Goal: Transaction & Acquisition: Purchase product/service

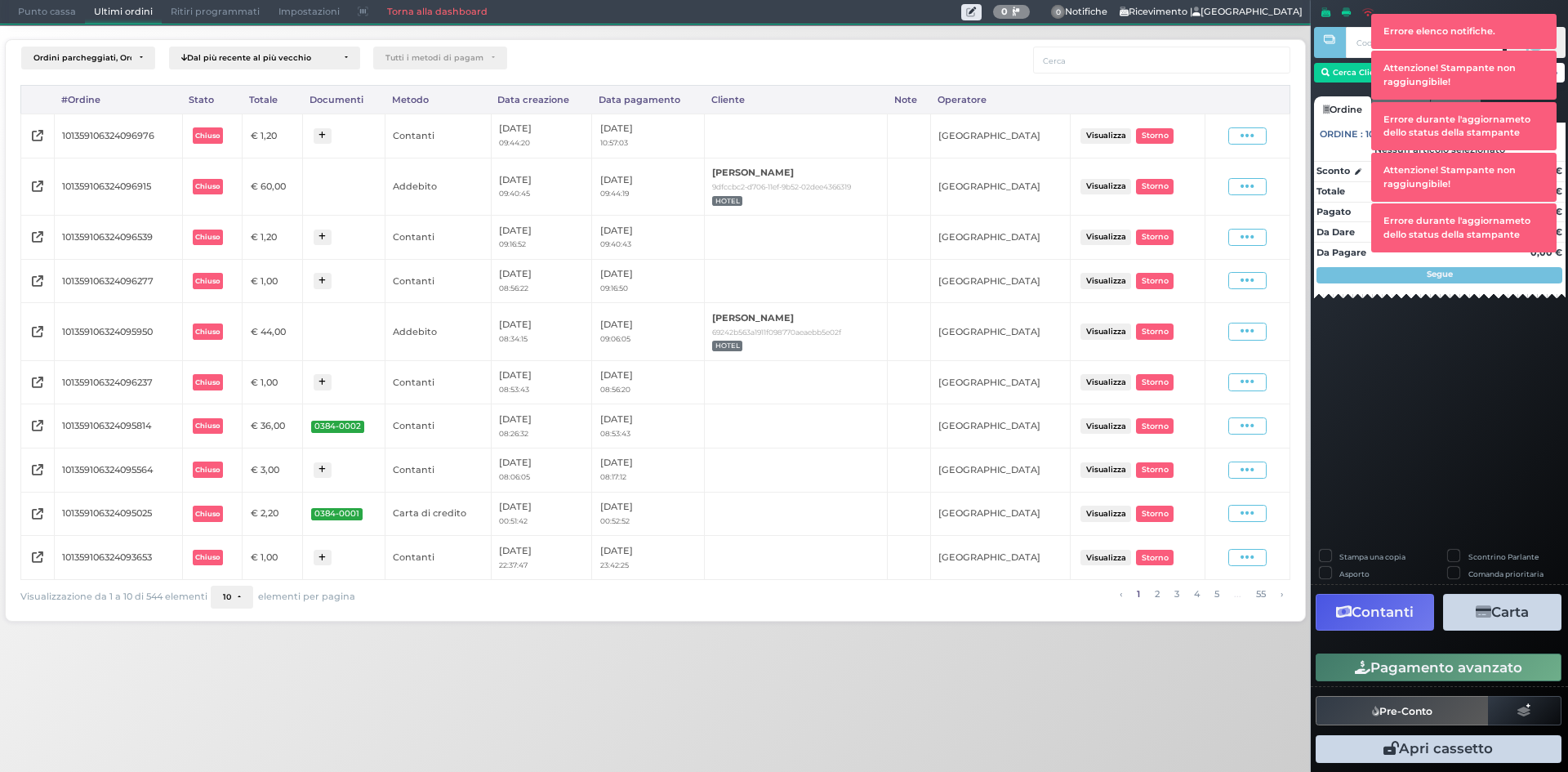
click at [25, 13] on span "Punto cassa" at bounding box center [47, 12] width 76 height 23
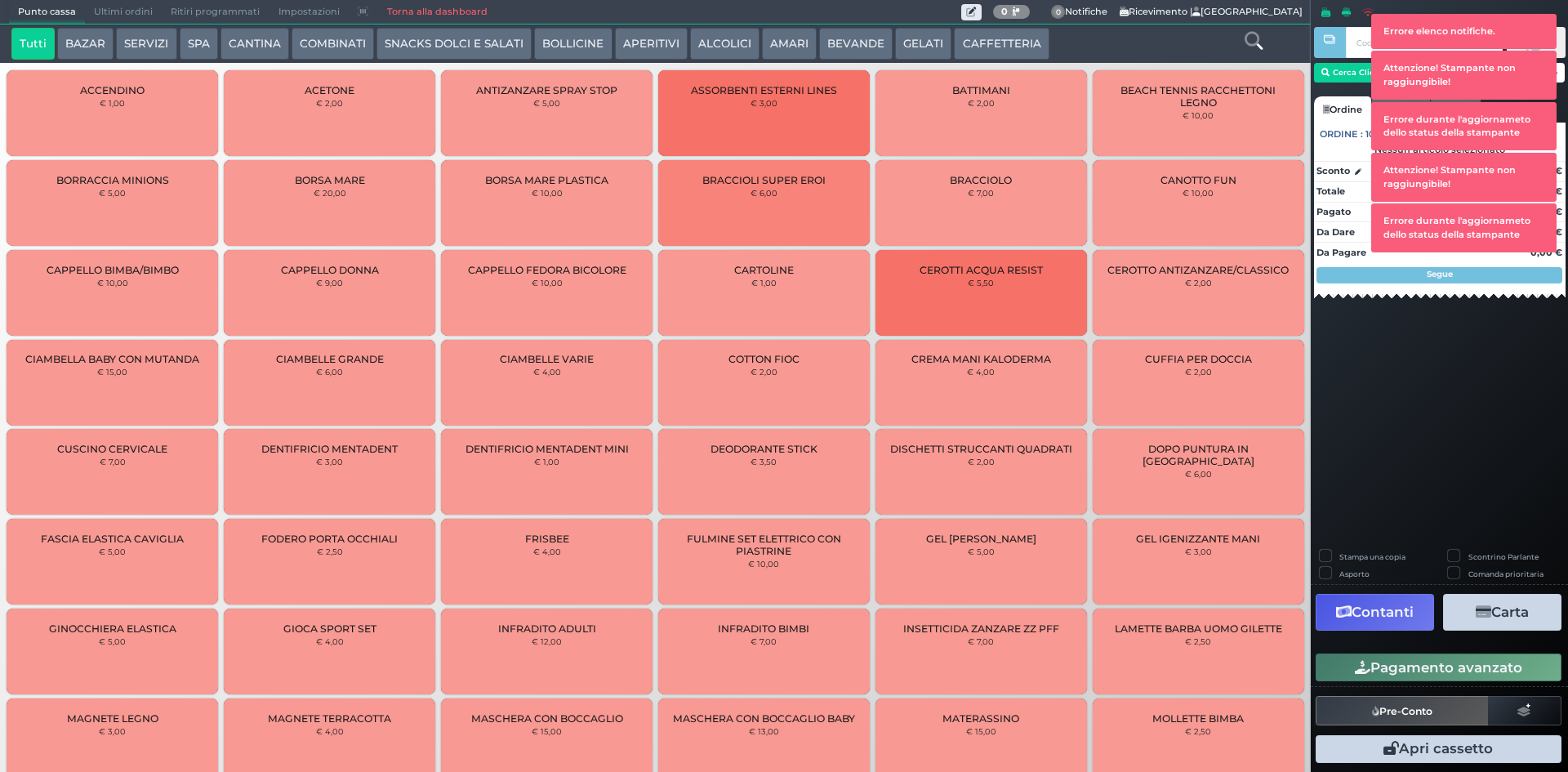
click at [1011, 47] on button "CAFFETTERIA" at bounding box center [1001, 44] width 94 height 33
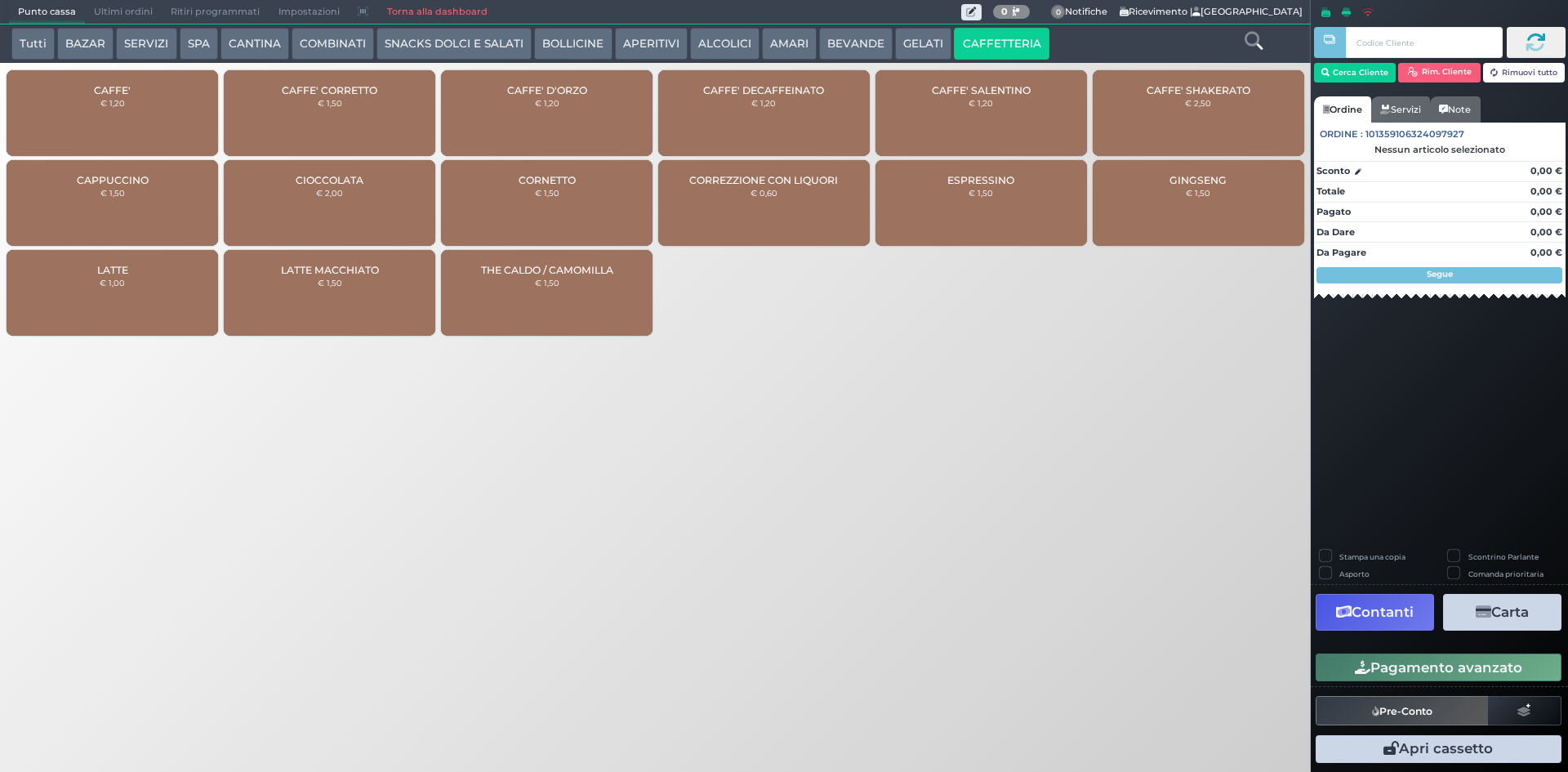
click at [146, 111] on div "CAFFE' € 1,20" at bounding box center [112, 112] width 211 height 86
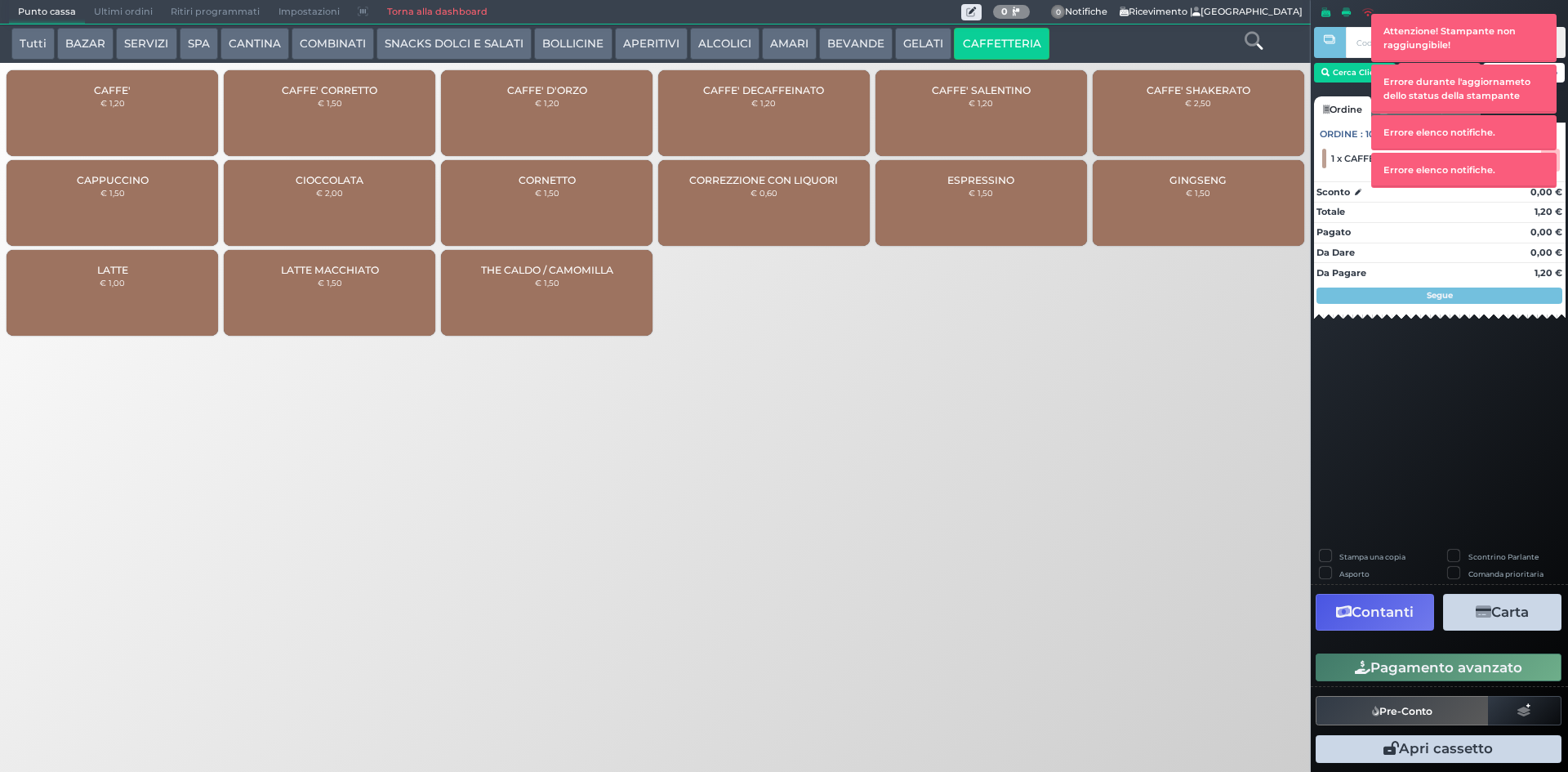
click at [1484, 658] on button "Pagamento avanzato" at bounding box center [1438, 667] width 246 height 28
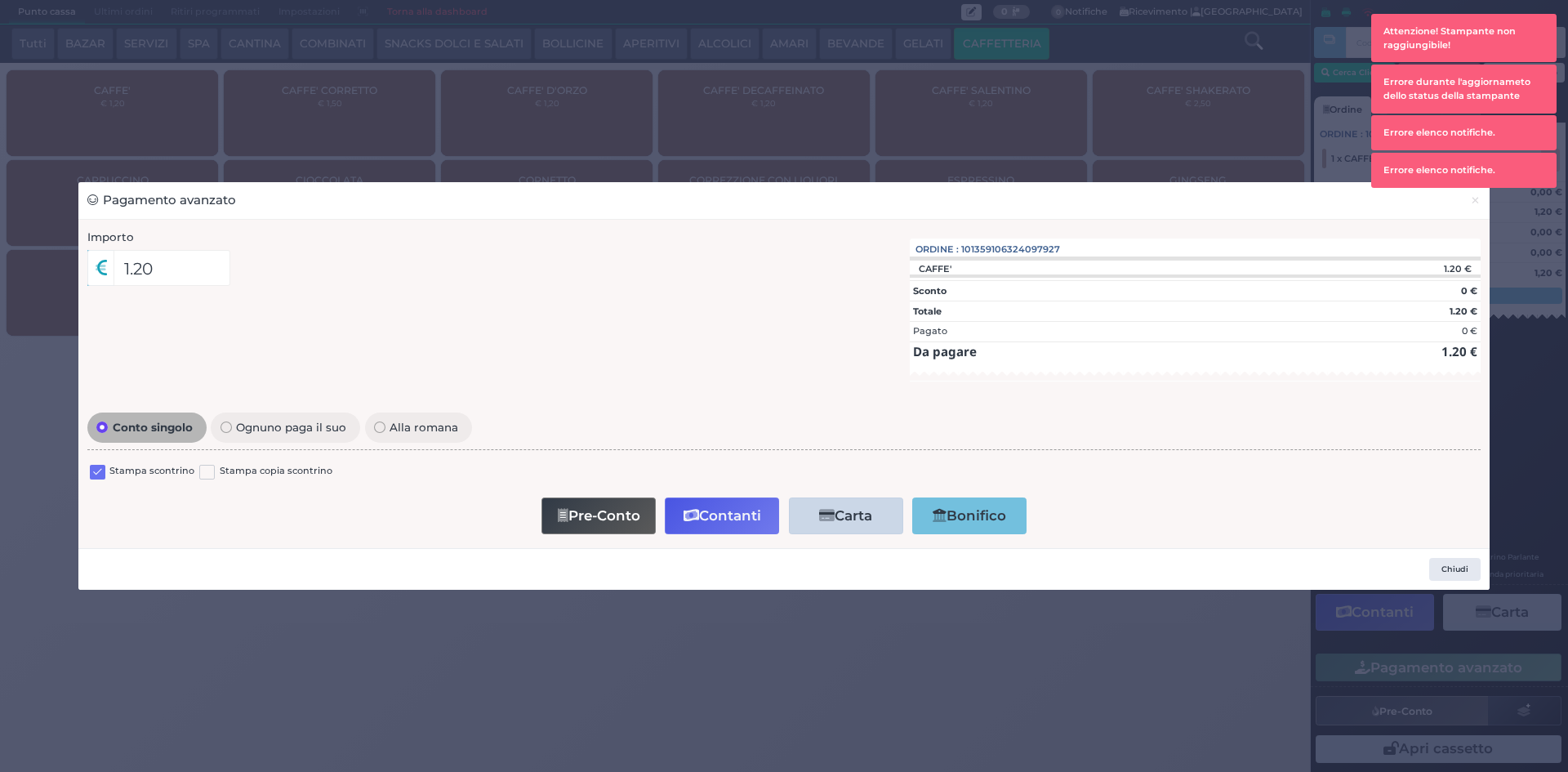
click at [94, 479] on label at bounding box center [97, 472] width 15 height 15
click at [0, 0] on input "checkbox" at bounding box center [0, 0] width 0 height 0
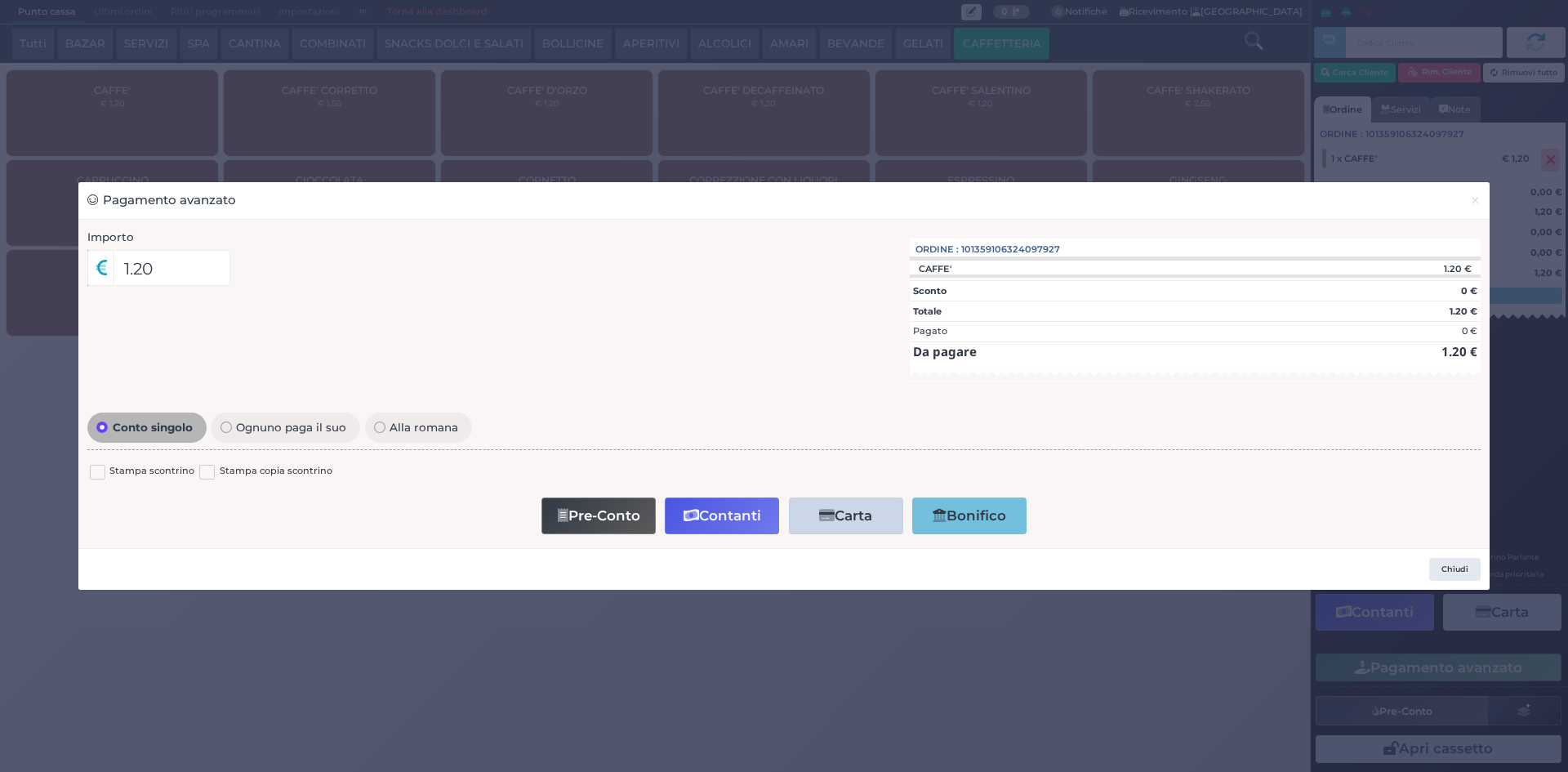
click at [735, 509] on button "Contanti" at bounding box center [722, 515] width 114 height 37
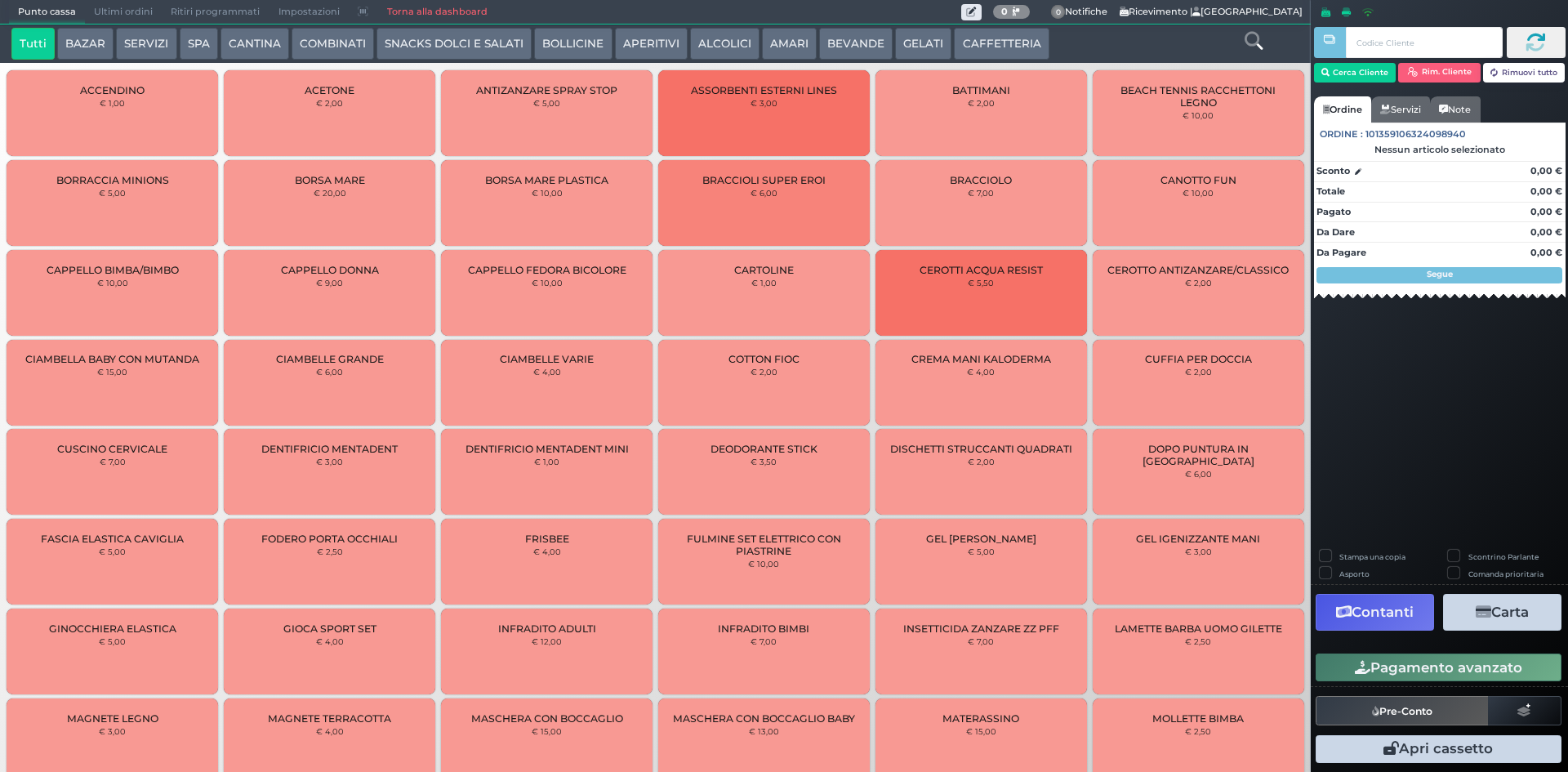
drag, startPoint x: 103, startPoint y: 6, endPoint x: 116, endPoint y: 9, distance: 13.3
click at [104, 6] on span "Ultimi ordini" at bounding box center [123, 12] width 77 height 23
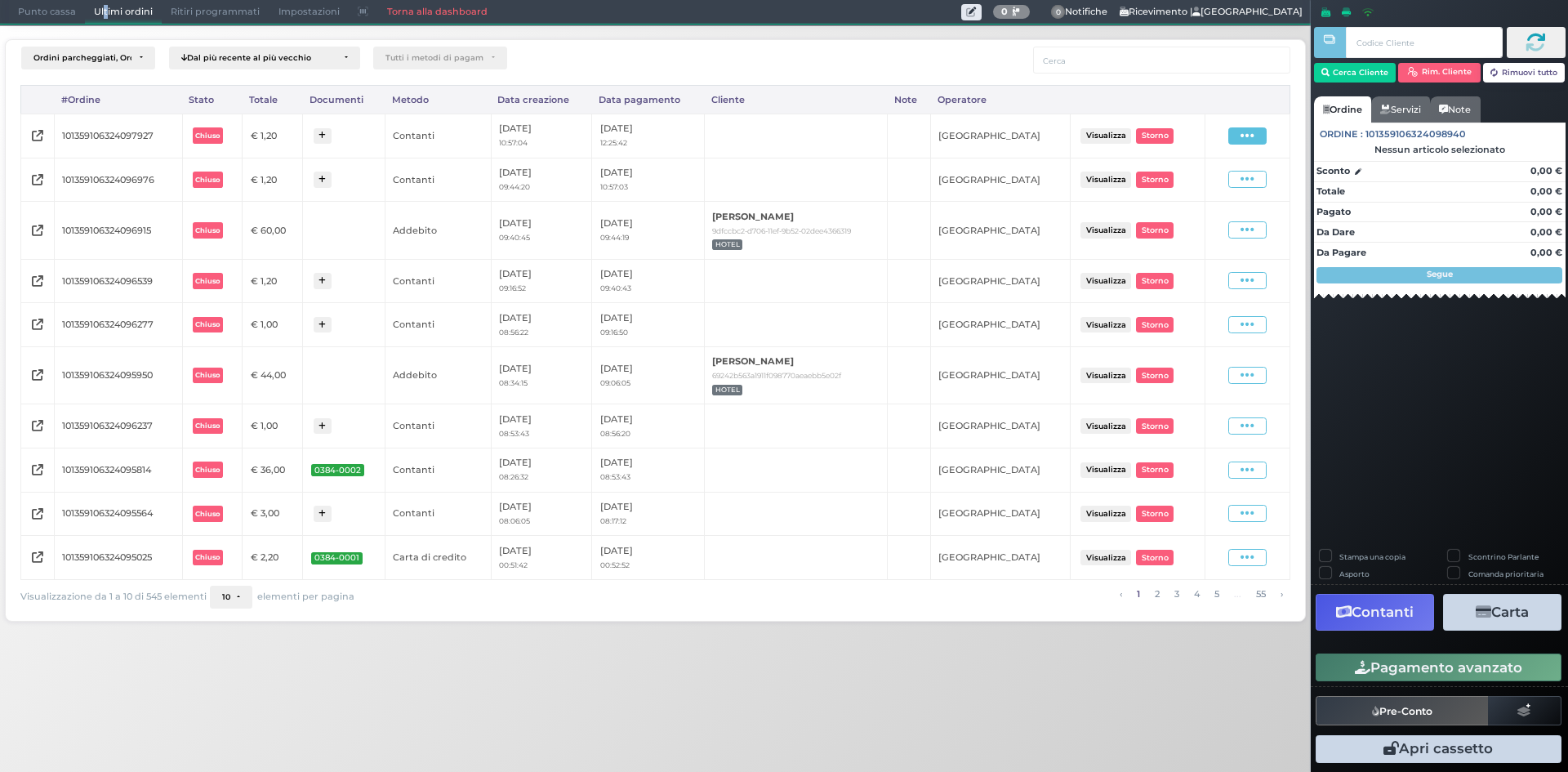
click at [1232, 133] on span at bounding box center [1248, 135] width 38 height 17
click at [1212, 184] on span "Ristampa Pre-Conto" at bounding box center [1210, 182] width 67 height 28
click at [12, 17] on span "Punto cassa" at bounding box center [47, 12] width 76 height 23
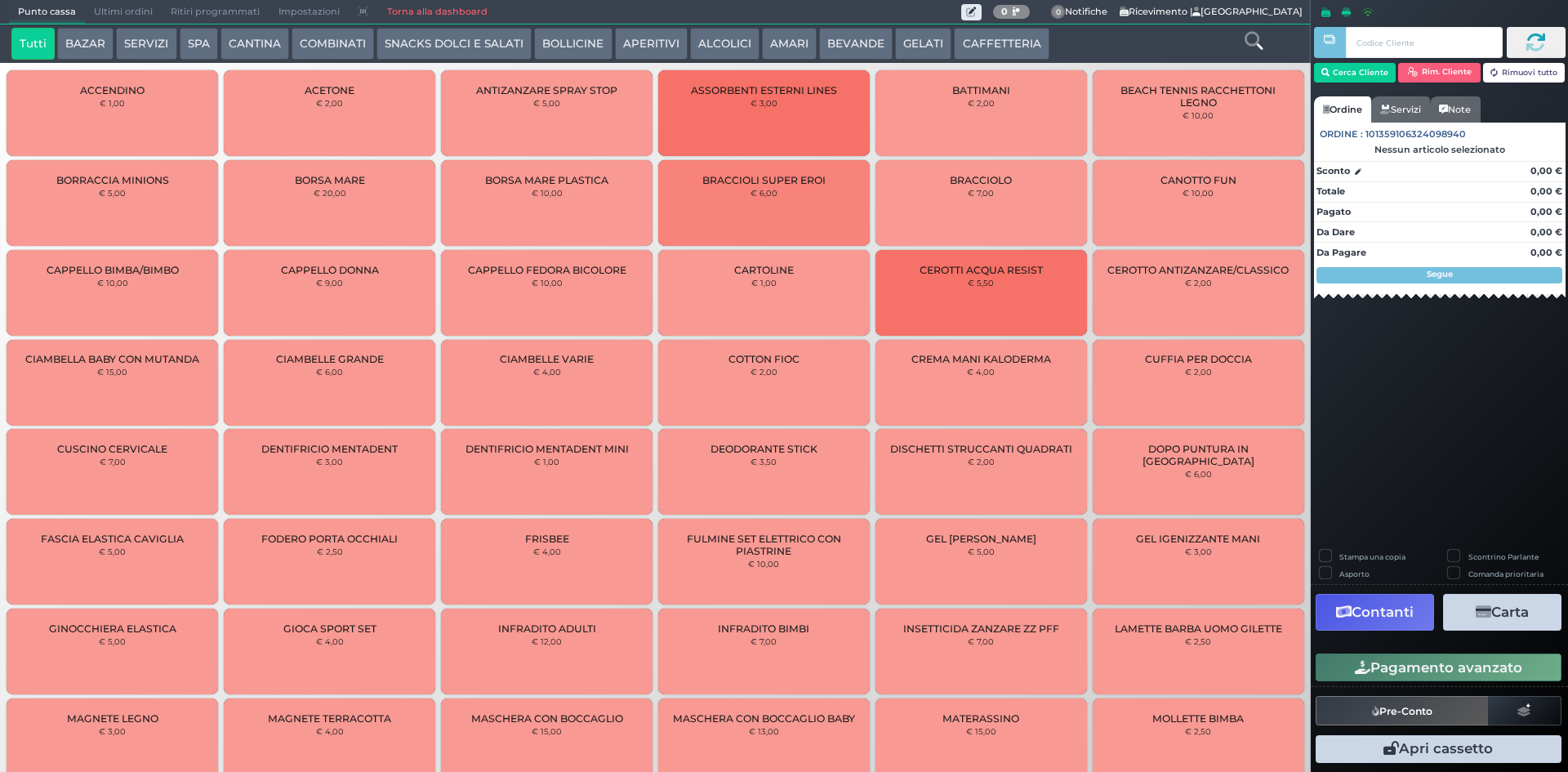
drag, startPoint x: 999, startPoint y: 41, endPoint x: 919, endPoint y: 69, distance: 84.8
click at [998, 41] on button "CAFFETTERIA" at bounding box center [1001, 44] width 94 height 33
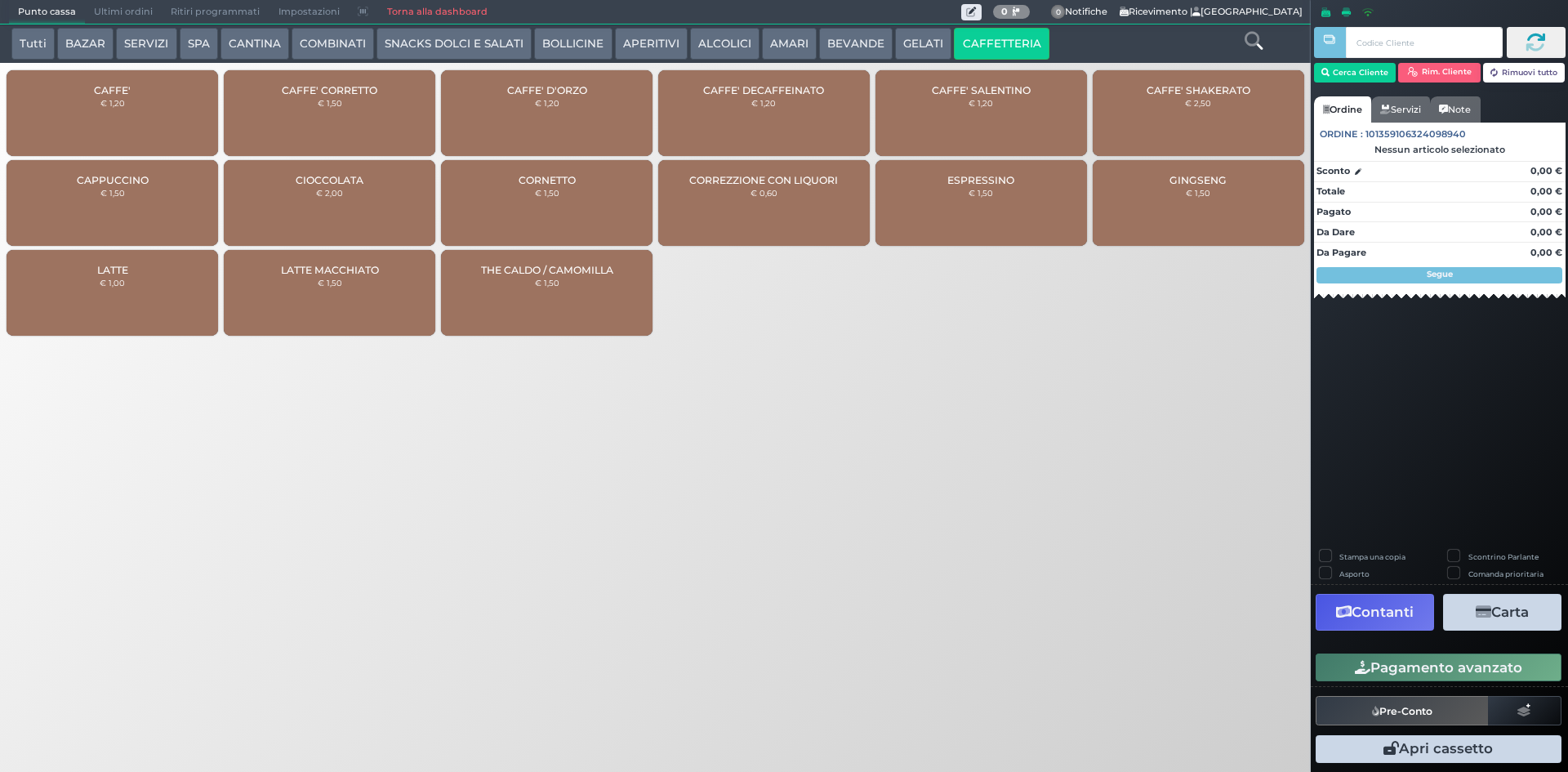
click at [123, 107] on small "€ 1,20" at bounding box center [113, 103] width 24 height 10
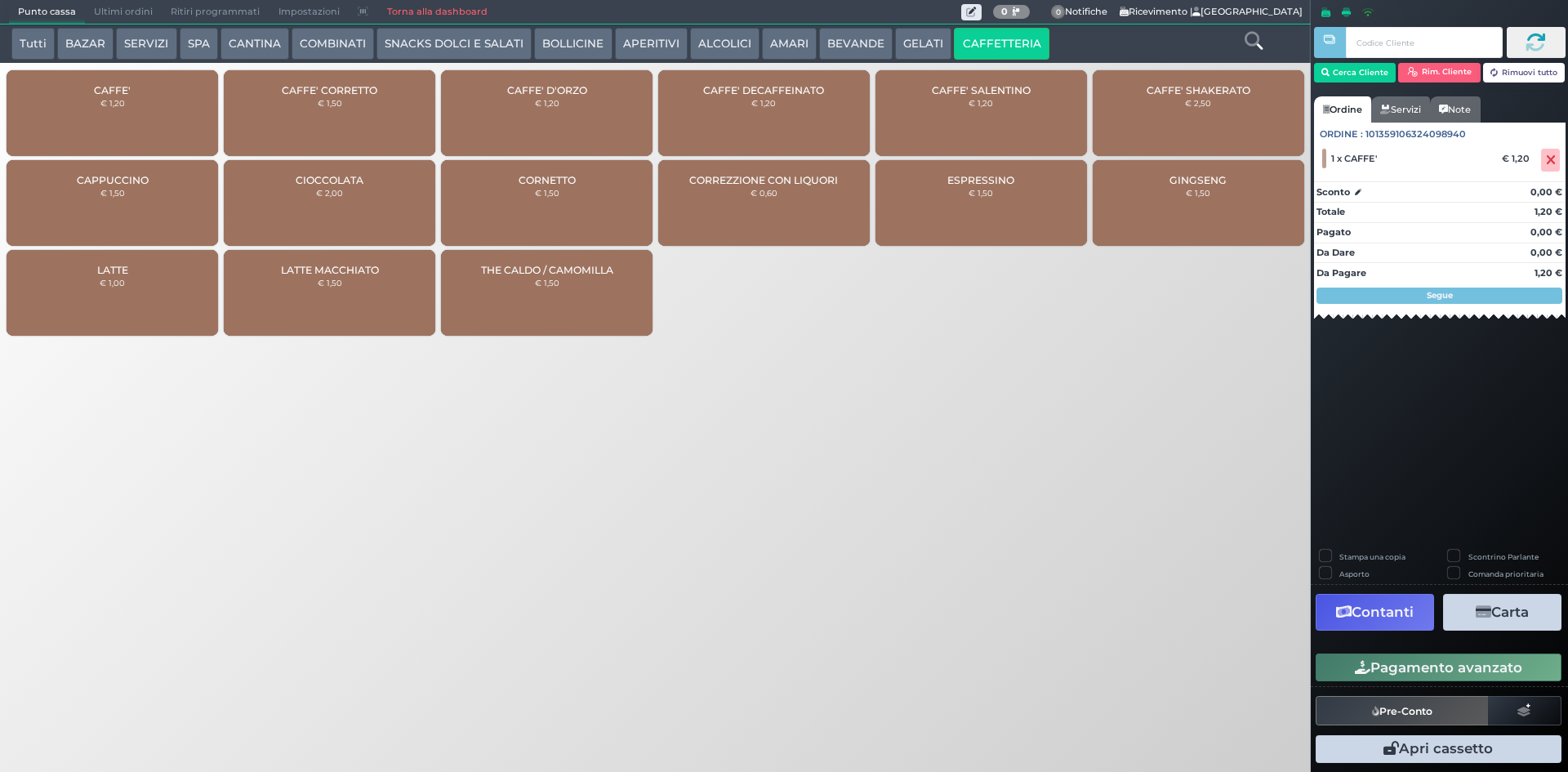
click at [1428, 659] on button "Pagamento avanzato" at bounding box center [1438, 667] width 246 height 28
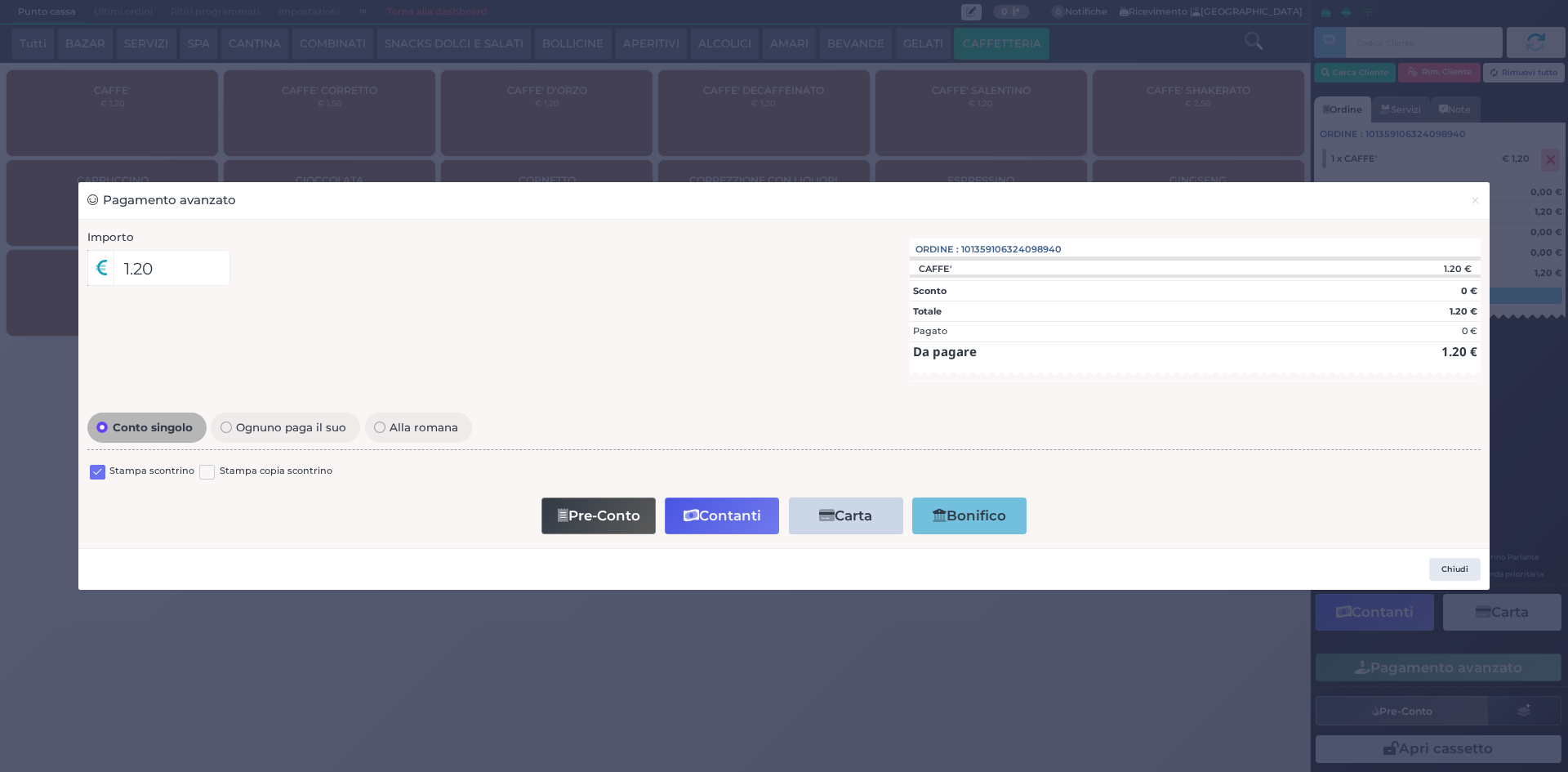
click at [94, 474] on label at bounding box center [97, 472] width 15 height 15
click at [0, 0] on input "checkbox" at bounding box center [0, 0] width 0 height 0
click at [713, 503] on button "Contanti" at bounding box center [722, 515] width 114 height 37
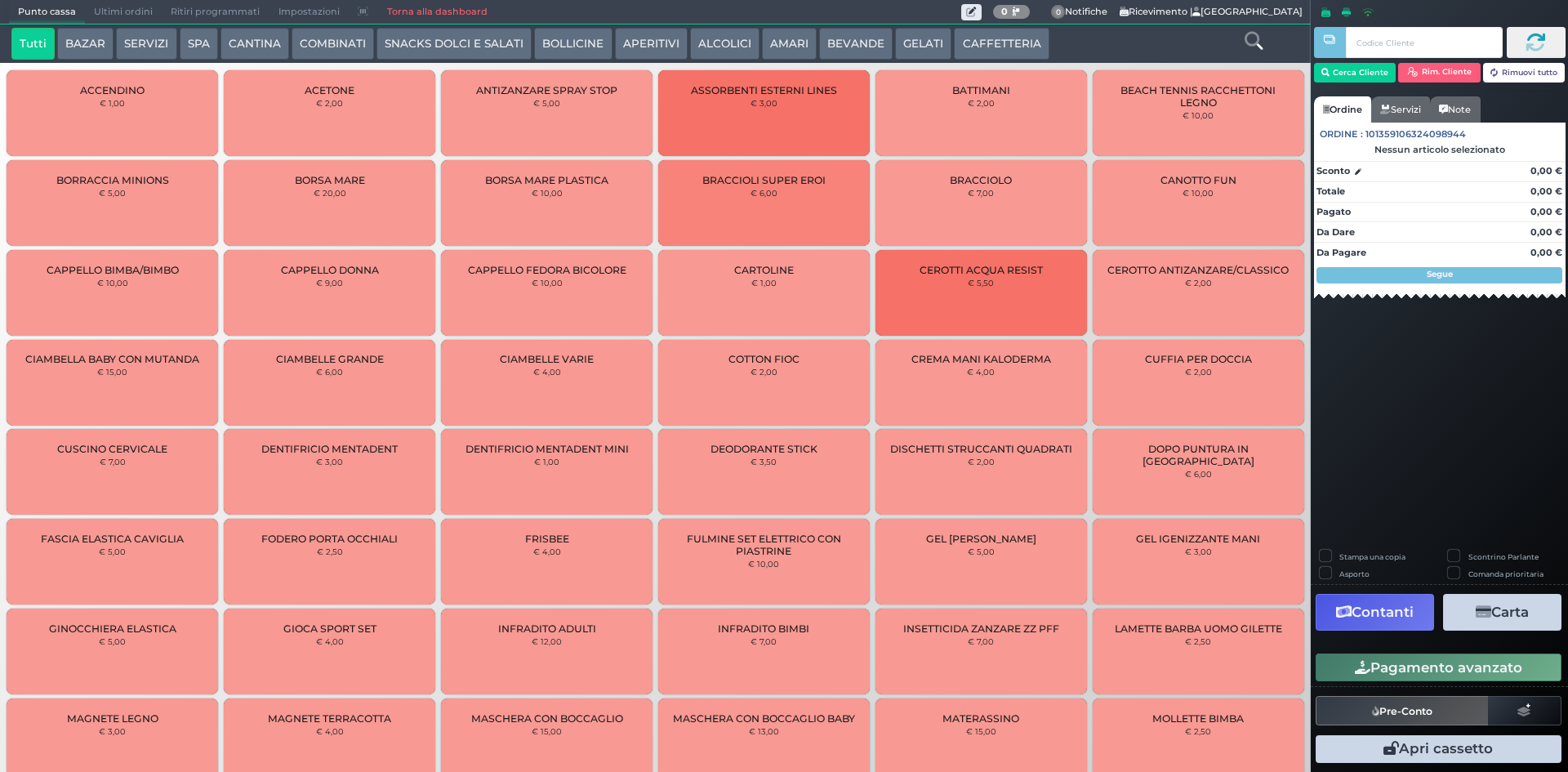
drag, startPoint x: 964, startPoint y: 53, endPoint x: 889, endPoint y: 61, distance: 75.4
click at [957, 53] on button "CAFFETTERIA" at bounding box center [1001, 44] width 94 height 33
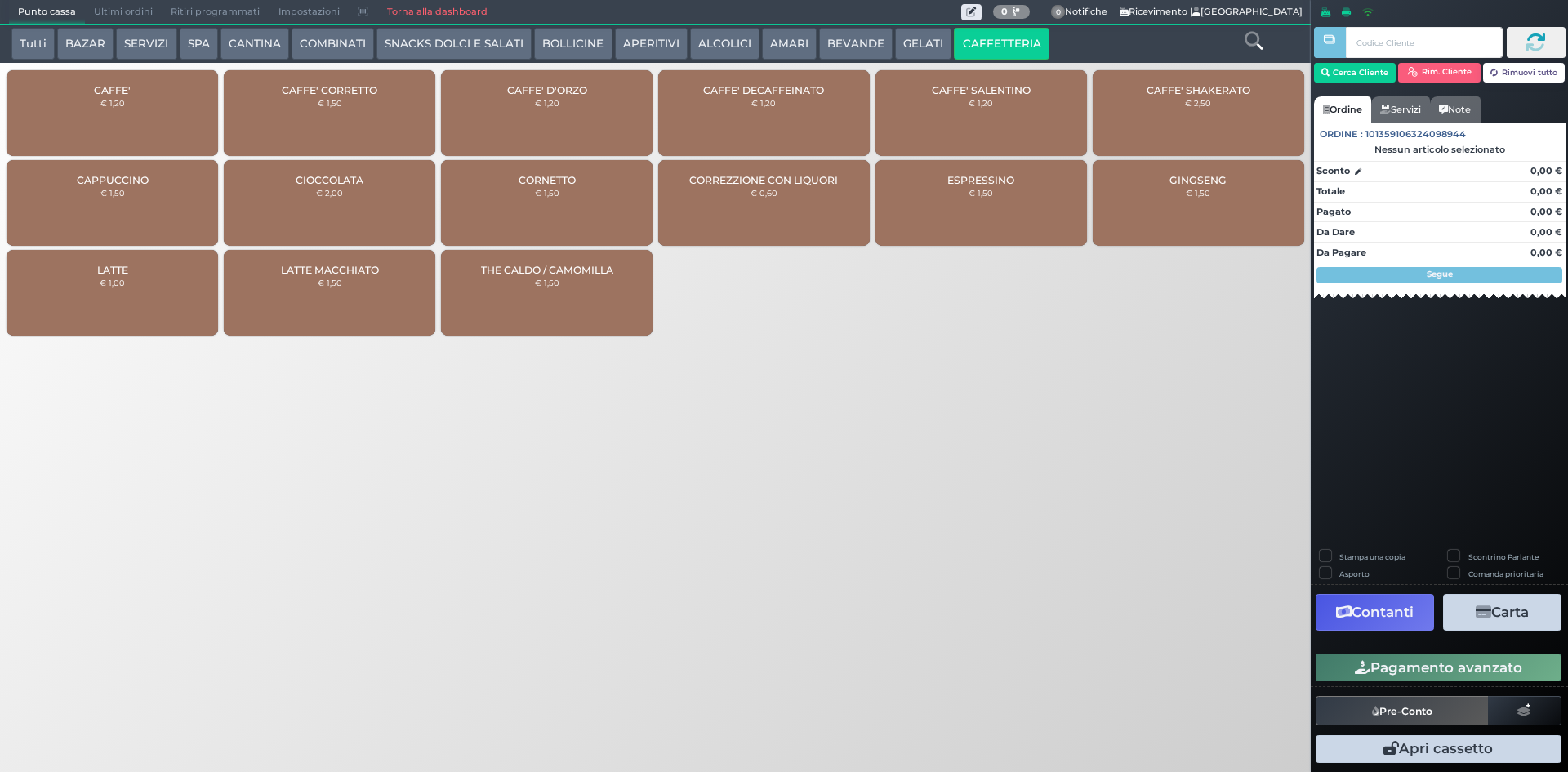
click at [88, 111] on div "CAFFE' € 1,20" at bounding box center [112, 112] width 211 height 86
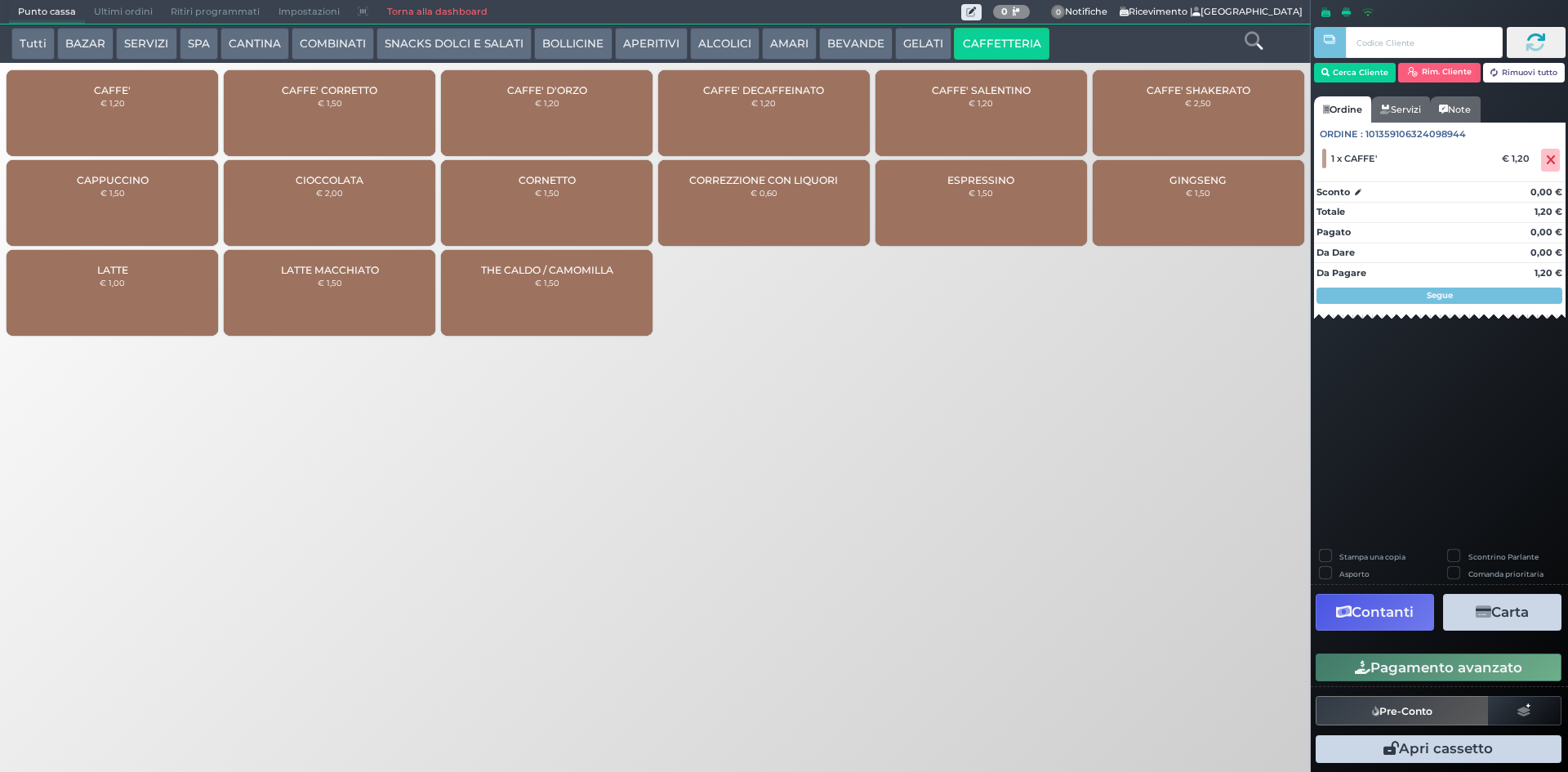
click at [1451, 668] on button "Pagamento avanzato" at bounding box center [1438, 667] width 246 height 28
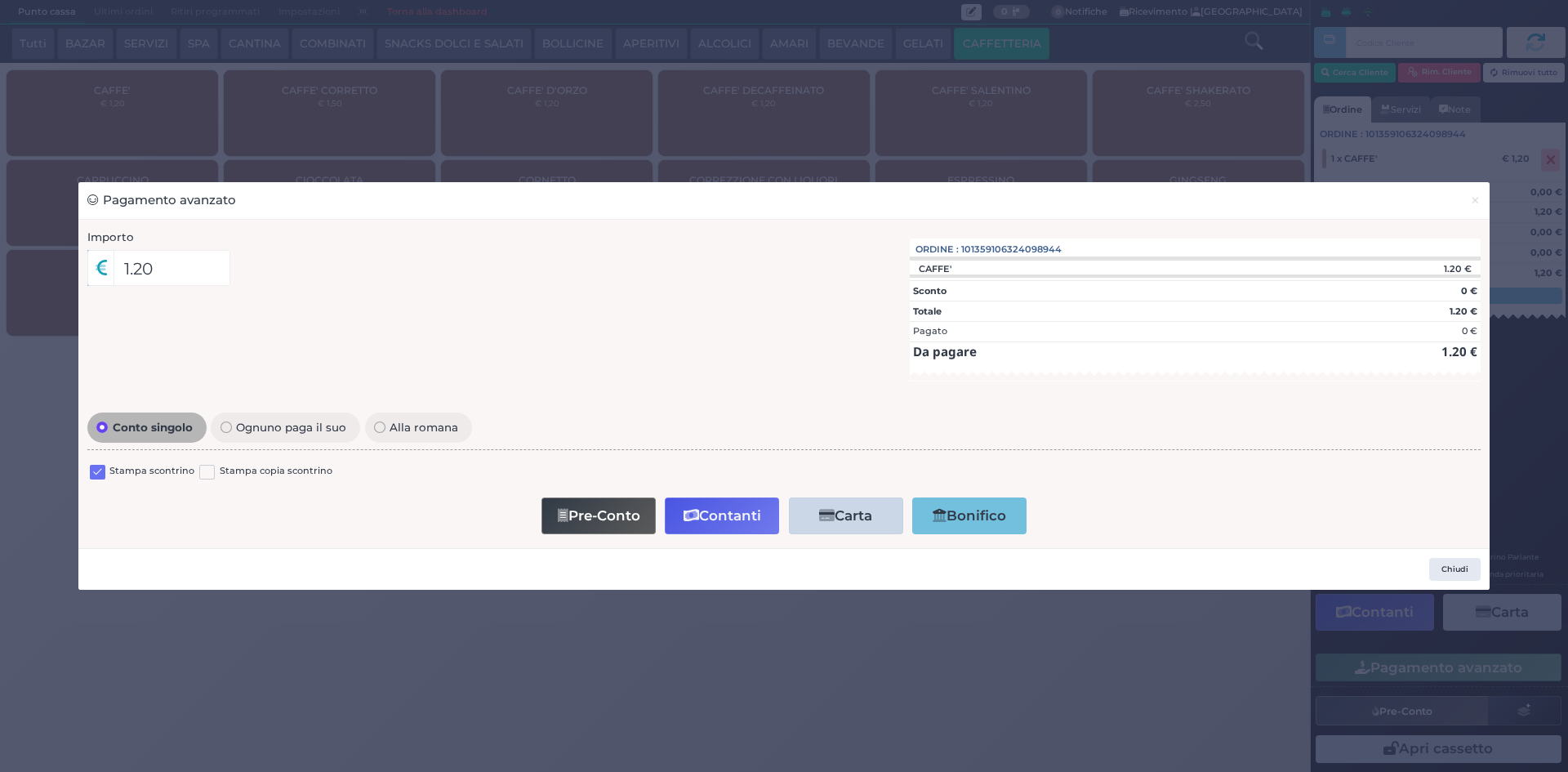
click at [92, 464] on div at bounding box center [97, 474] width 15 height 20
click at [94, 468] on label at bounding box center [97, 472] width 15 height 15
click at [0, 0] on input "checkbox" at bounding box center [0, 0] width 0 height 0
click at [740, 498] on button "Contanti" at bounding box center [722, 515] width 114 height 37
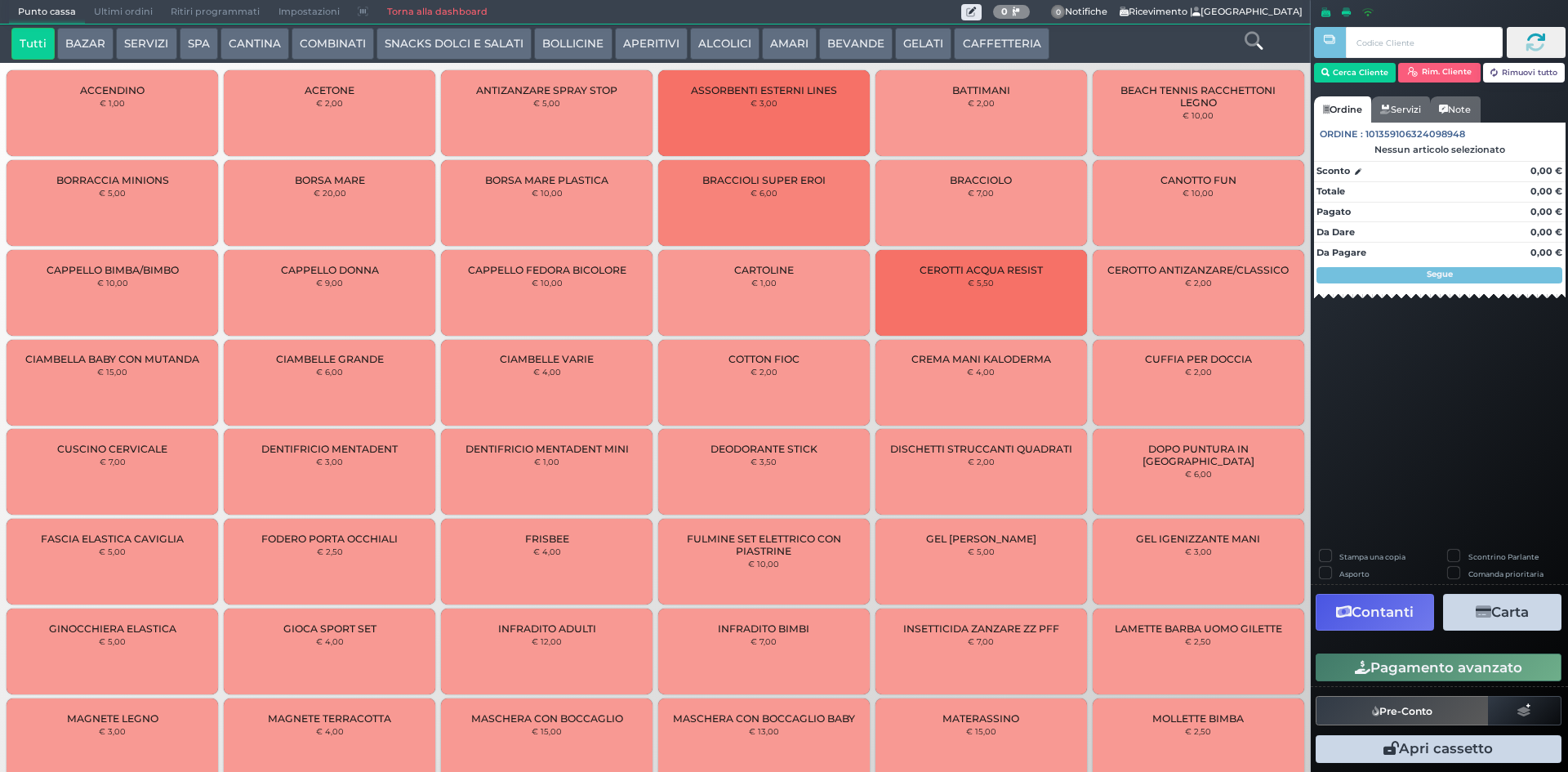
click at [126, 15] on span "Ultimi ordini" at bounding box center [123, 12] width 77 height 23
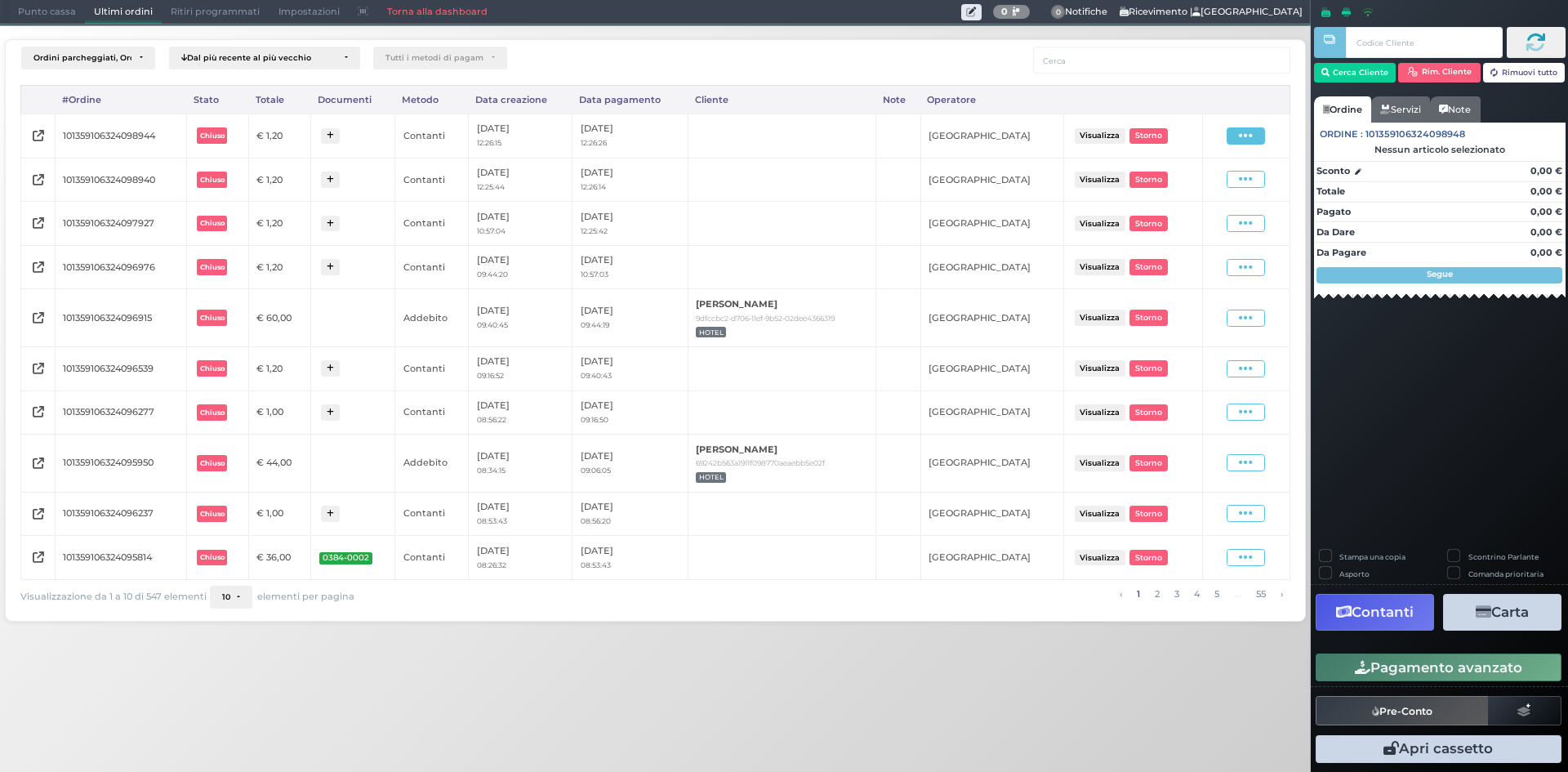
click at [1243, 130] on icon at bounding box center [1246, 135] width 14 height 15
click at [1199, 184] on span "Ristampa Pre-Conto" at bounding box center [1209, 182] width 67 height 28
click at [1235, 175] on span at bounding box center [1246, 179] width 38 height 17
click at [1203, 220] on span "Ristampa Pre-Conto" at bounding box center [1209, 227] width 67 height 28
click at [69, 8] on span "Punto cassa" at bounding box center [47, 12] width 76 height 23
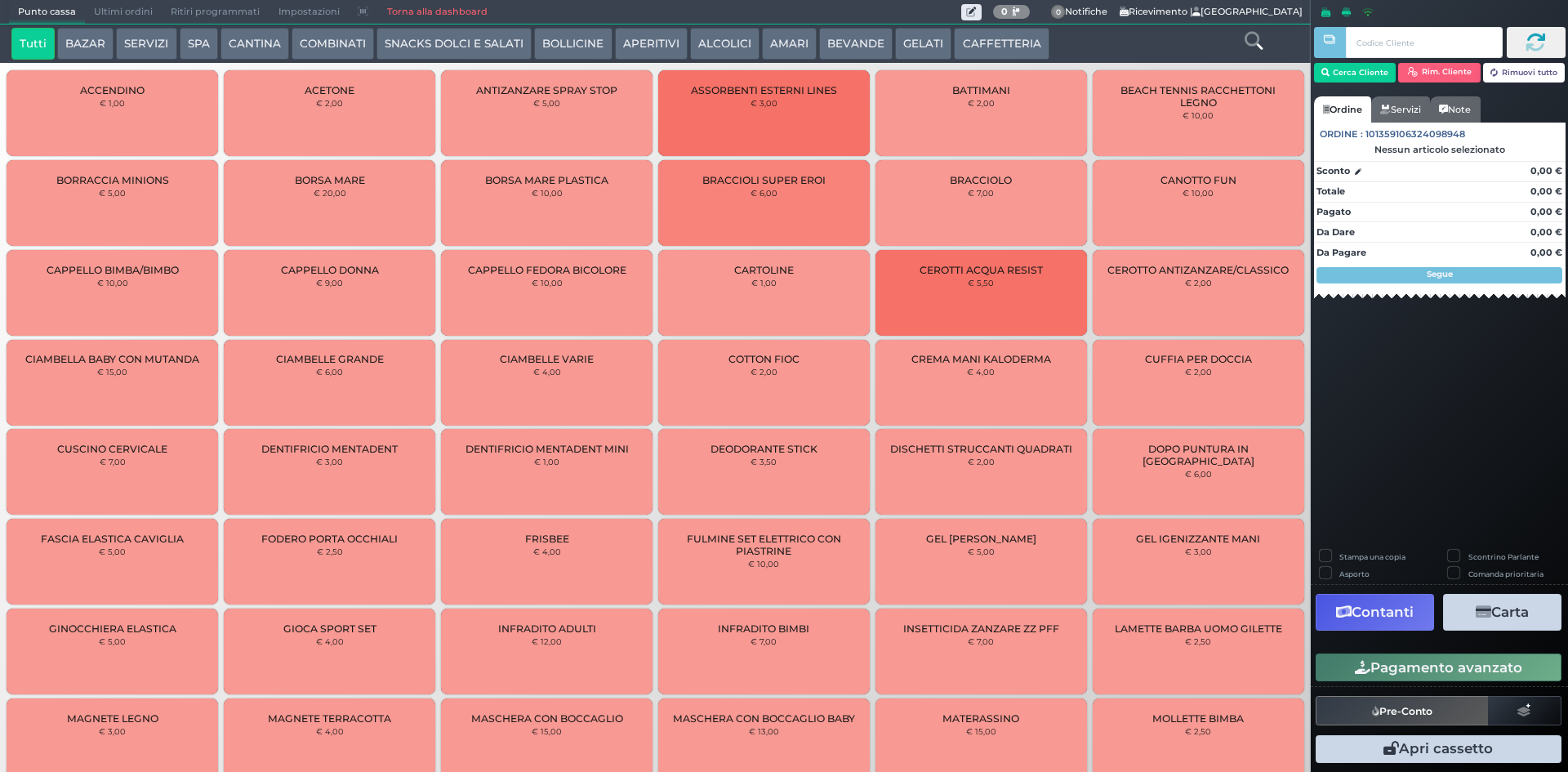
click at [581, 40] on button "BOLLICINE" at bounding box center [573, 44] width 78 height 33
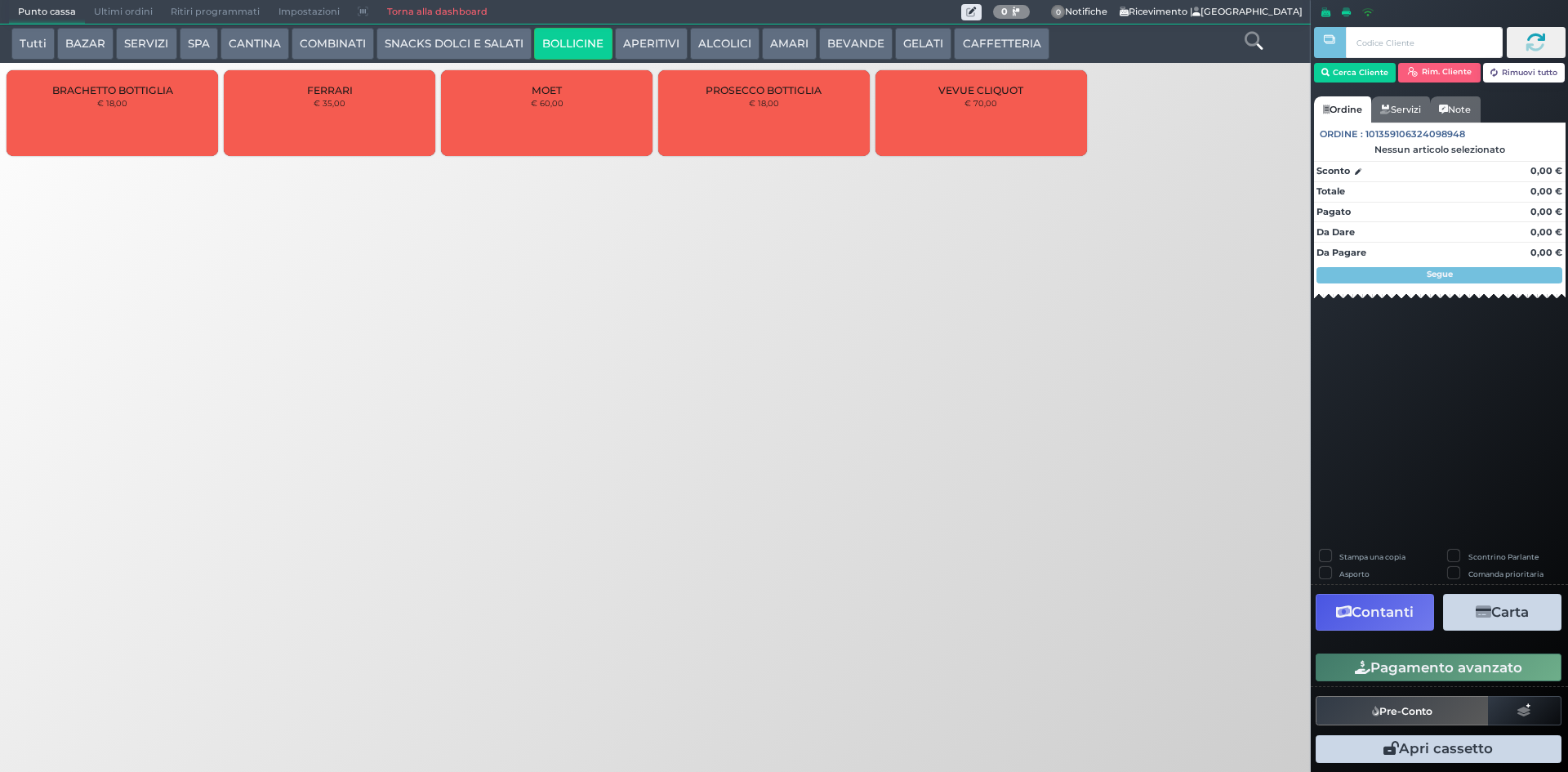
click at [1251, 37] on icon at bounding box center [1254, 41] width 18 height 18
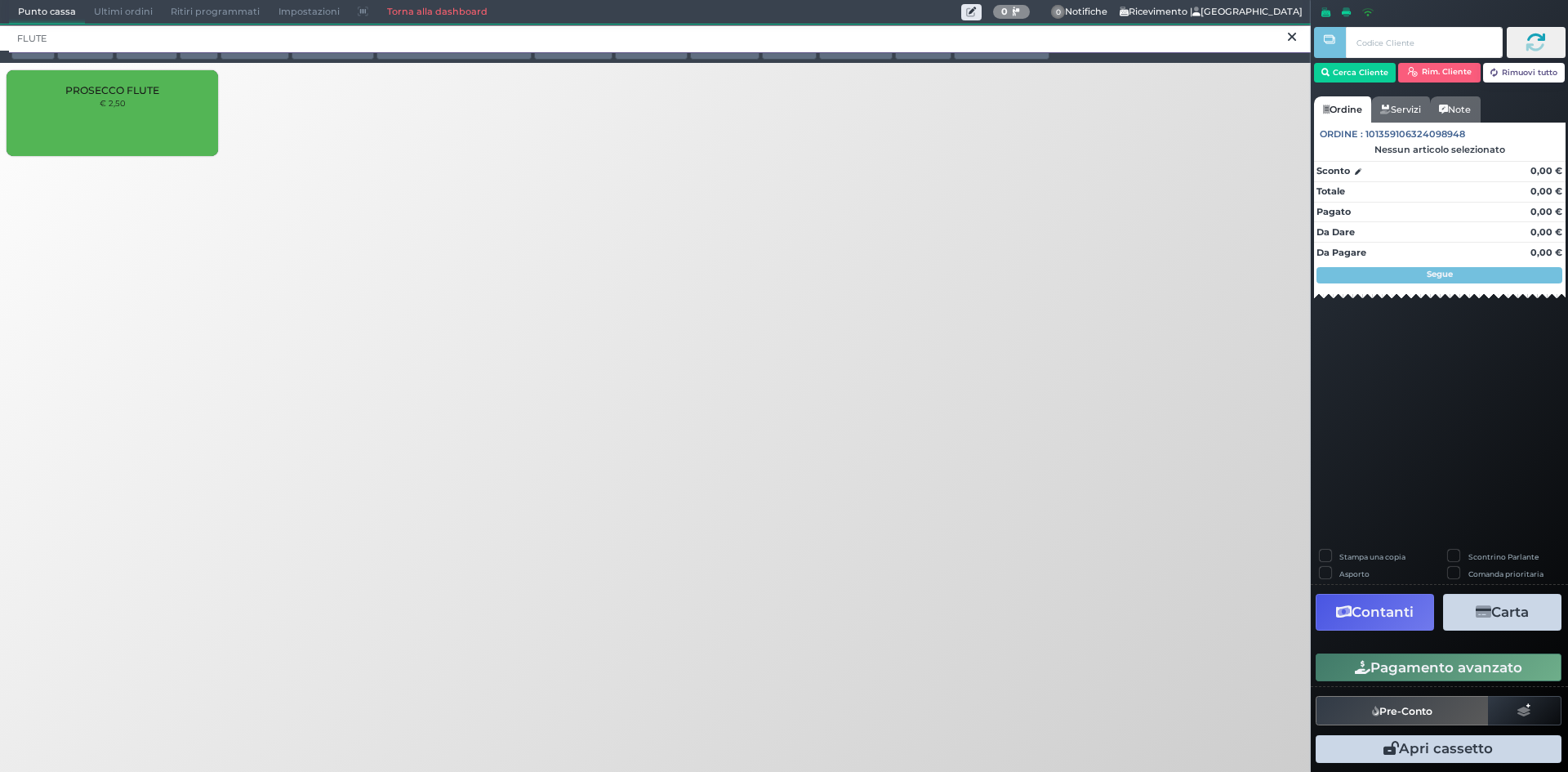
type input "FLUTE"
click at [160, 94] on div "PROSECCO FLUTE € 2,50" at bounding box center [112, 112] width 211 height 86
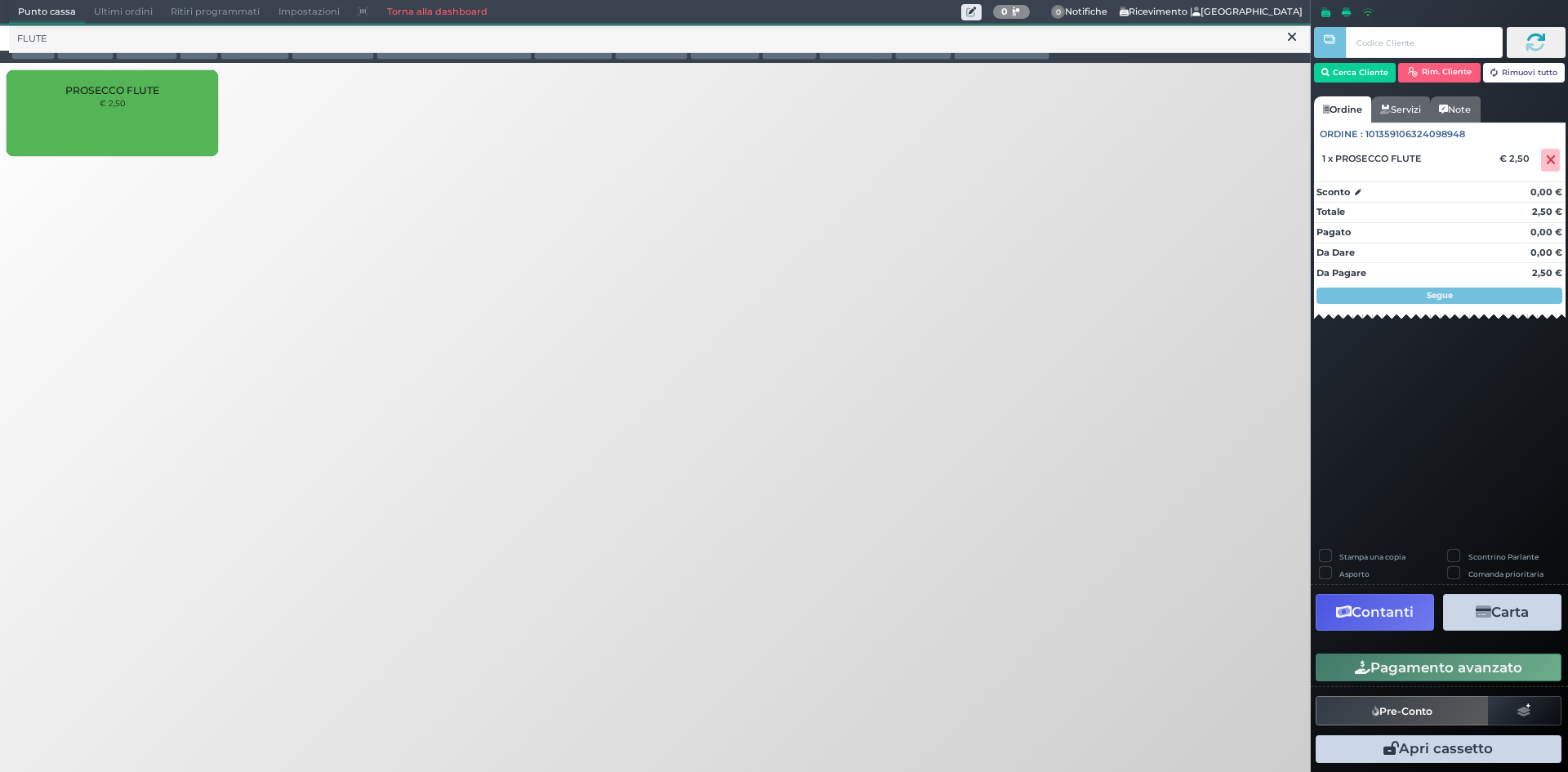
click at [1470, 673] on button "Pagamento avanzato" at bounding box center [1438, 667] width 246 height 28
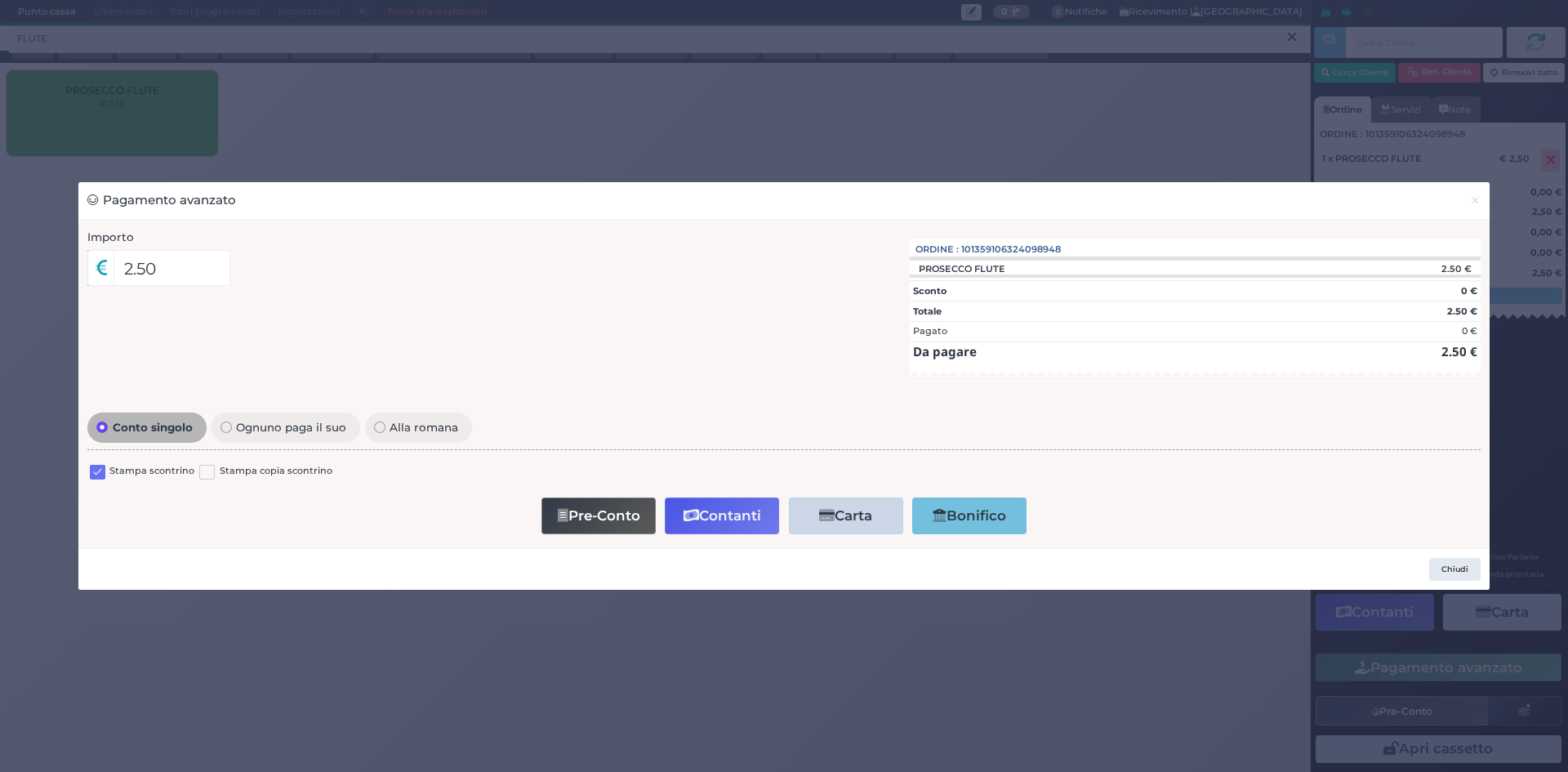
click at [102, 464] on label at bounding box center [97, 472] width 15 height 15
click at [0, 0] on input "checkbox" at bounding box center [0, 0] width 0 height 0
click at [757, 517] on button "Contanti" at bounding box center [722, 515] width 114 height 37
